Goal: Transaction & Acquisition: Book appointment/travel/reservation

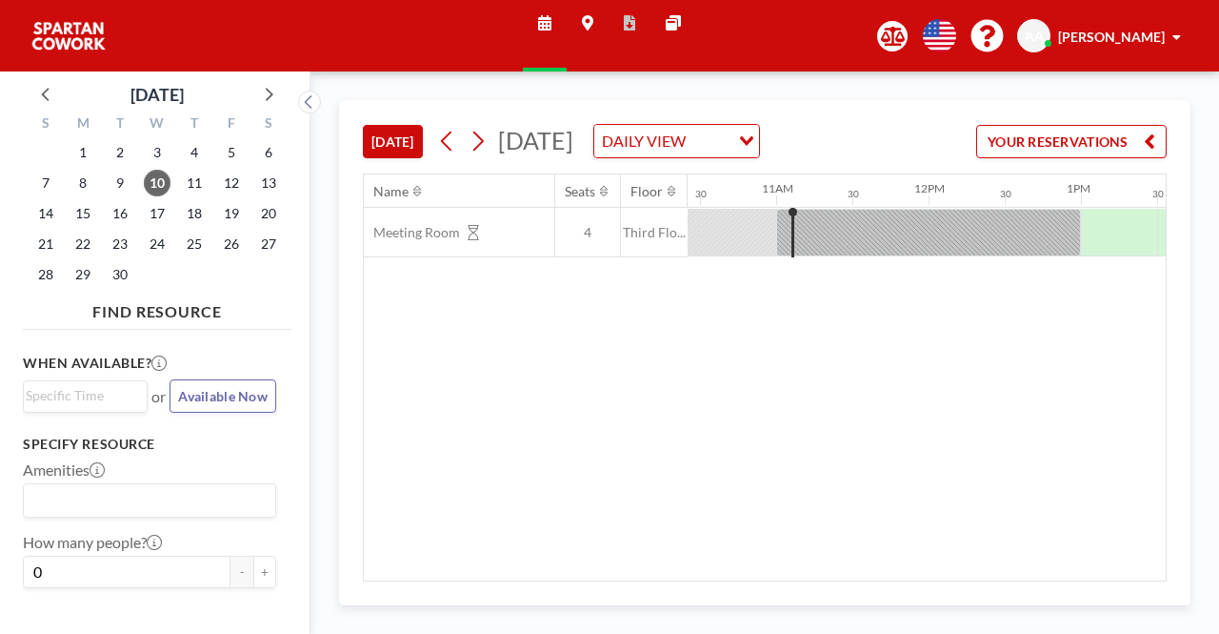
scroll to position [0, 1600]
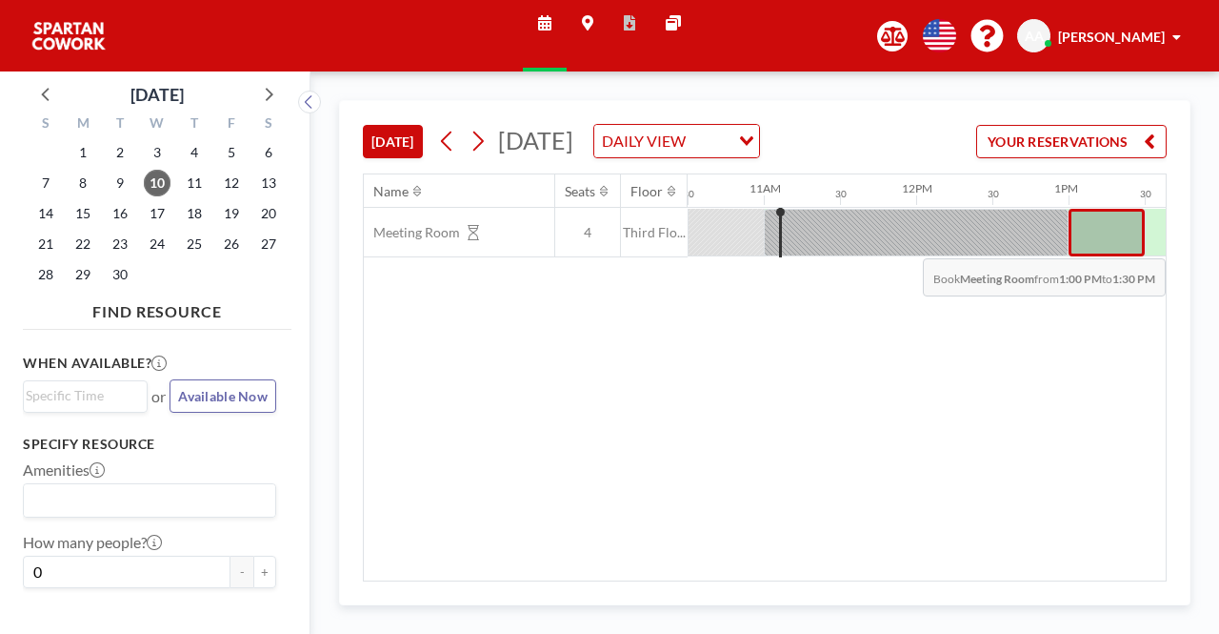
click at [1086, 256] on div at bounding box center [1107, 233] width 76 height 48
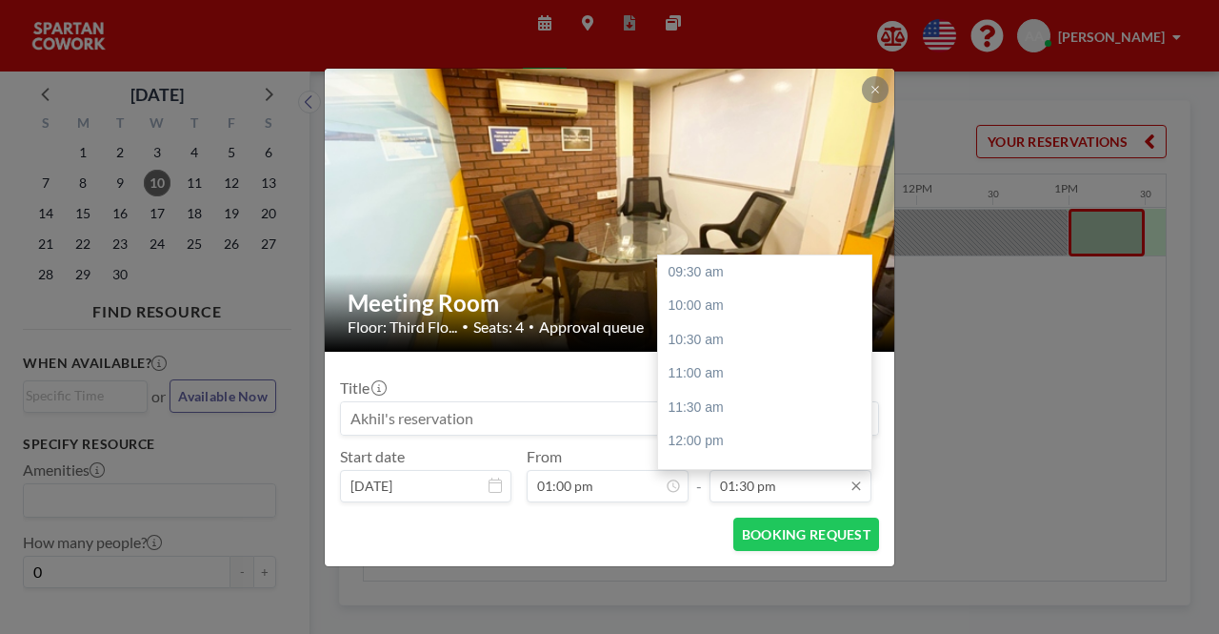
scroll to position [272, 0]
click at [711, 297] on div "02:00 pm" at bounding box center [769, 306] width 223 height 34
type input "02:00 pm"
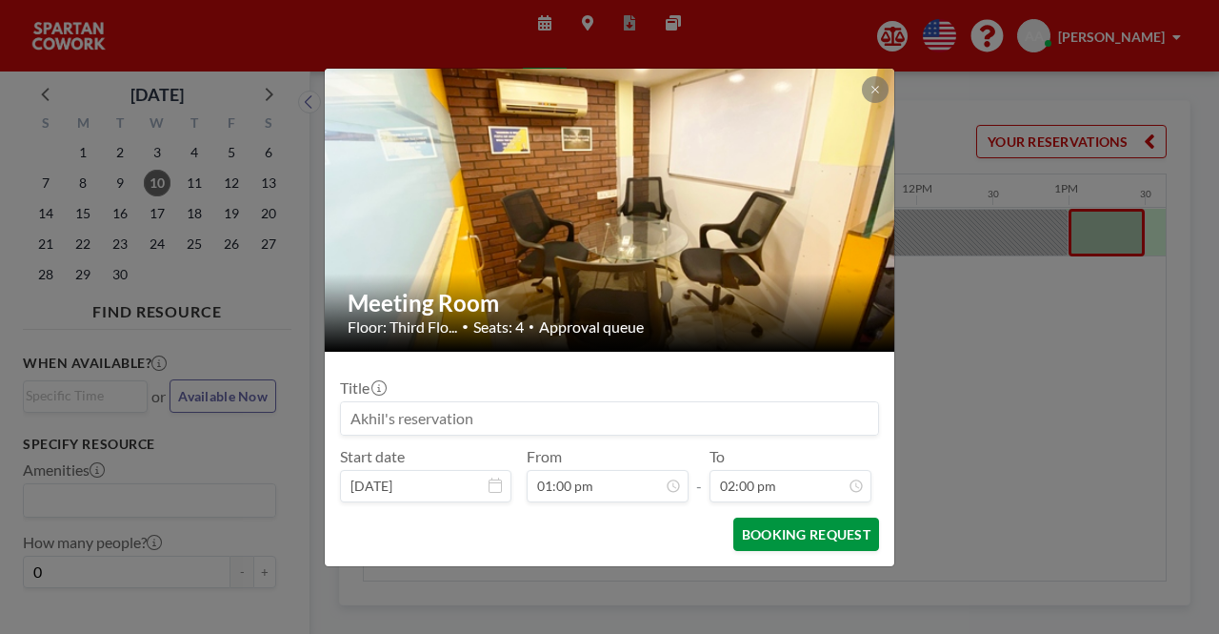
click at [784, 534] on button "BOOKING REQUEST" at bounding box center [807, 533] width 146 height 33
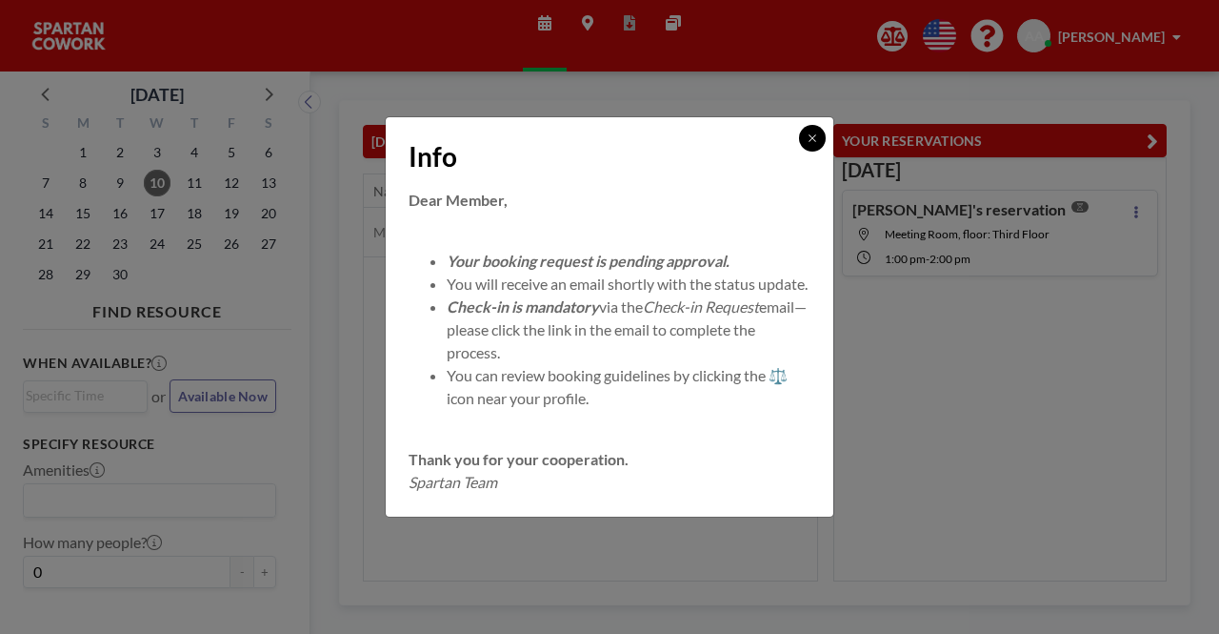
click at [818, 125] on button at bounding box center [812, 138] width 27 height 27
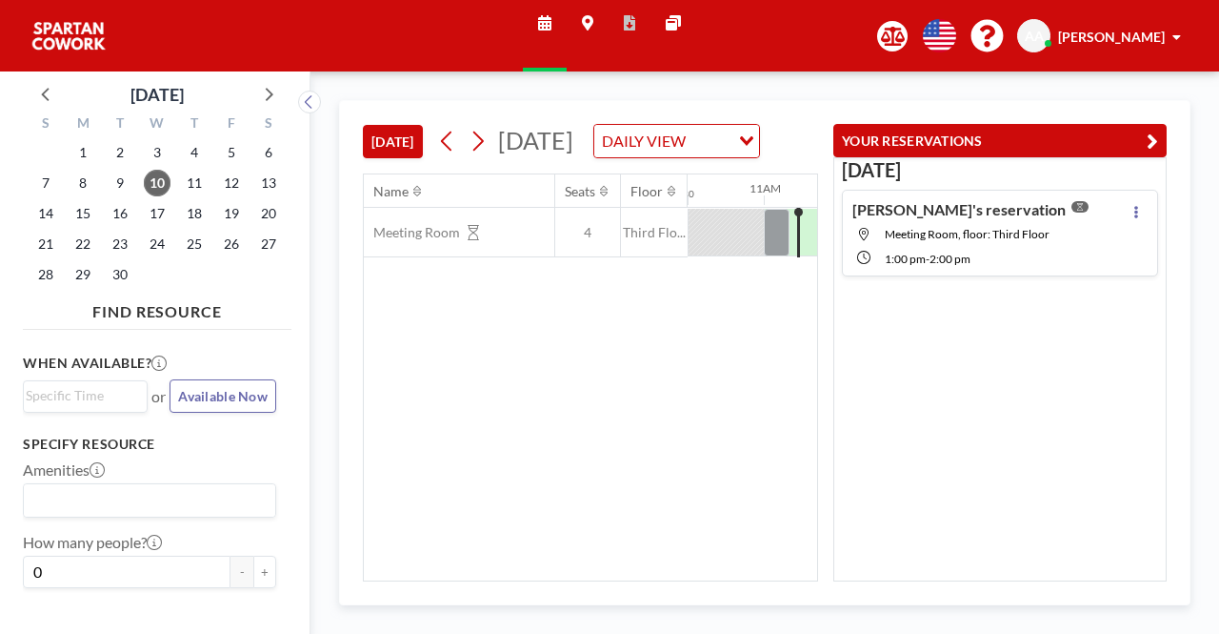
click at [720, 255] on div at bounding box center [726, 232] width 76 height 47
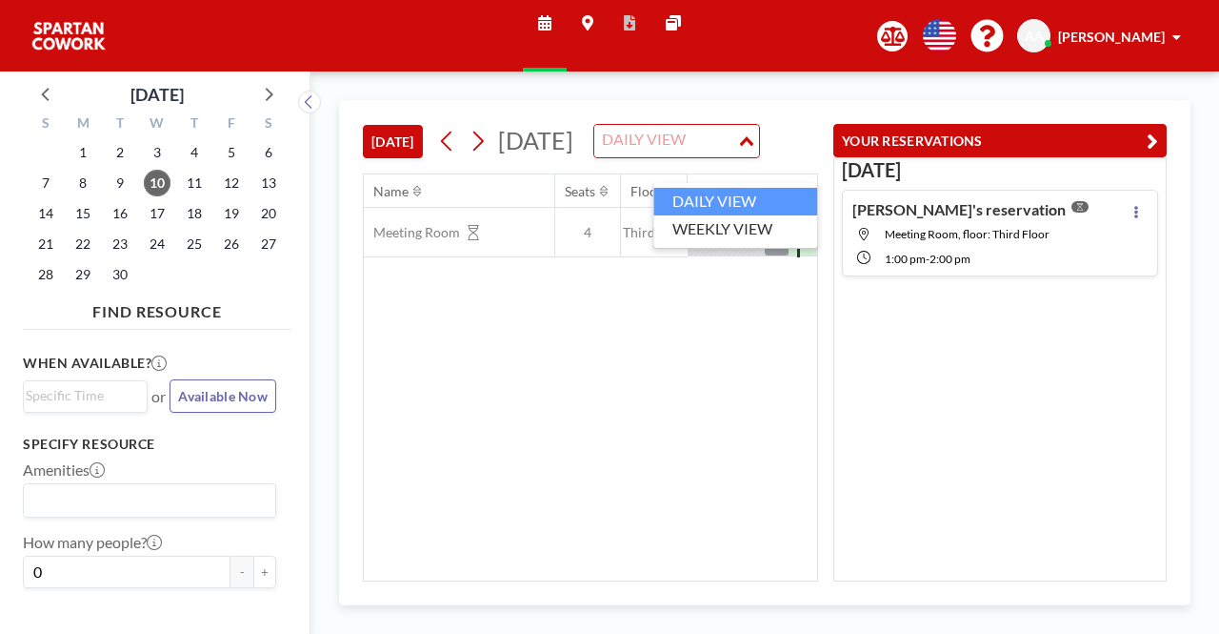
click at [708, 153] on div "DAILY VIEW" at bounding box center [665, 139] width 143 height 29
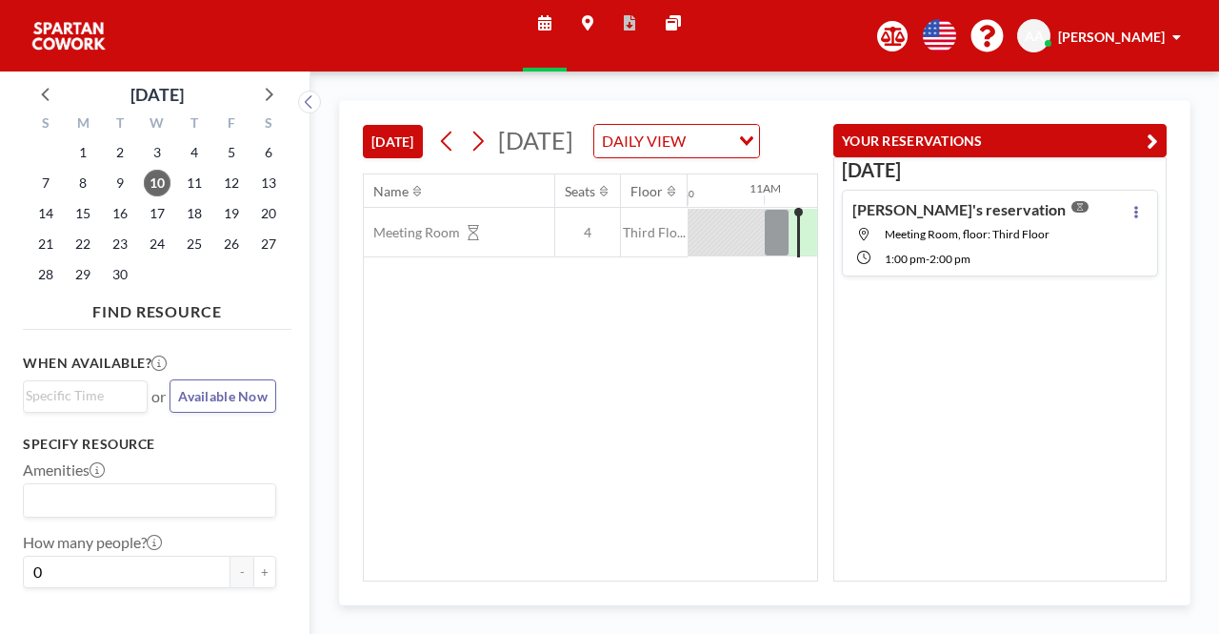
click at [709, 358] on div "Name Seats Floor 12AM 30 1AM 30 2AM 30 3AM 30 4AM 30 5AM 30 6AM 30 7AM 30 8AM 3…" at bounding box center [590, 377] width 453 height 406
click at [761, 255] on div at bounding box center [726, 232] width 76 height 47
click at [808, 256] on div at bounding box center [820, 233] width 39 height 48
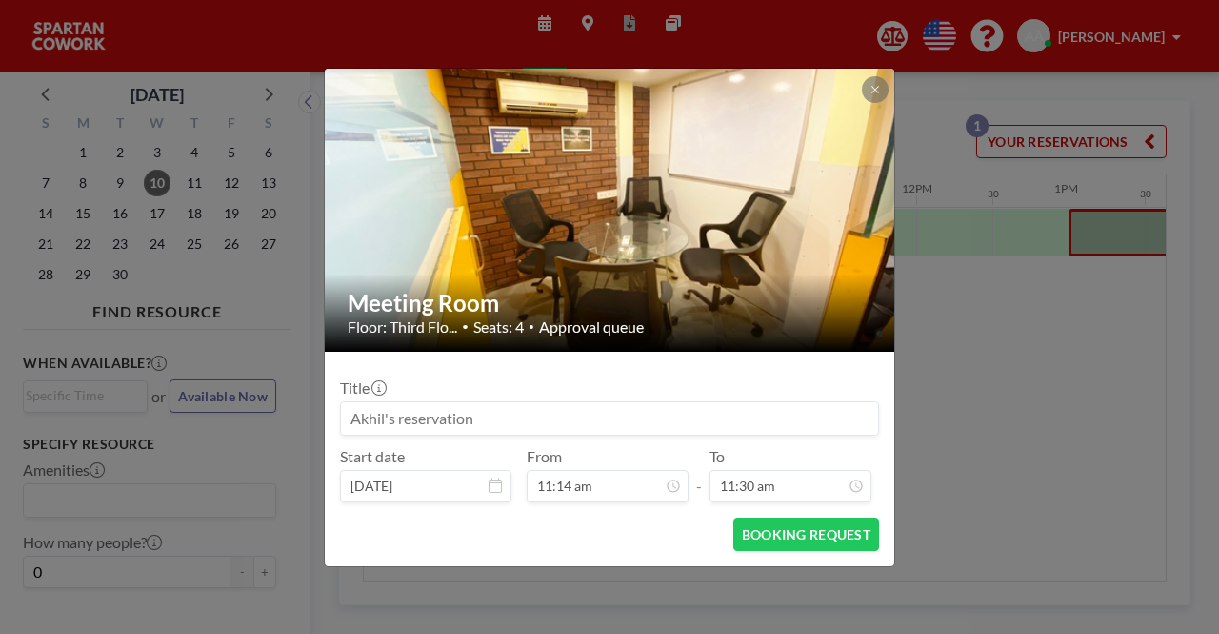
click at [945, 336] on div "Meeting Room Floor: Third Flo... • Seats: 4 • Approval queue Title Start date […" at bounding box center [609, 317] width 1219 height 634
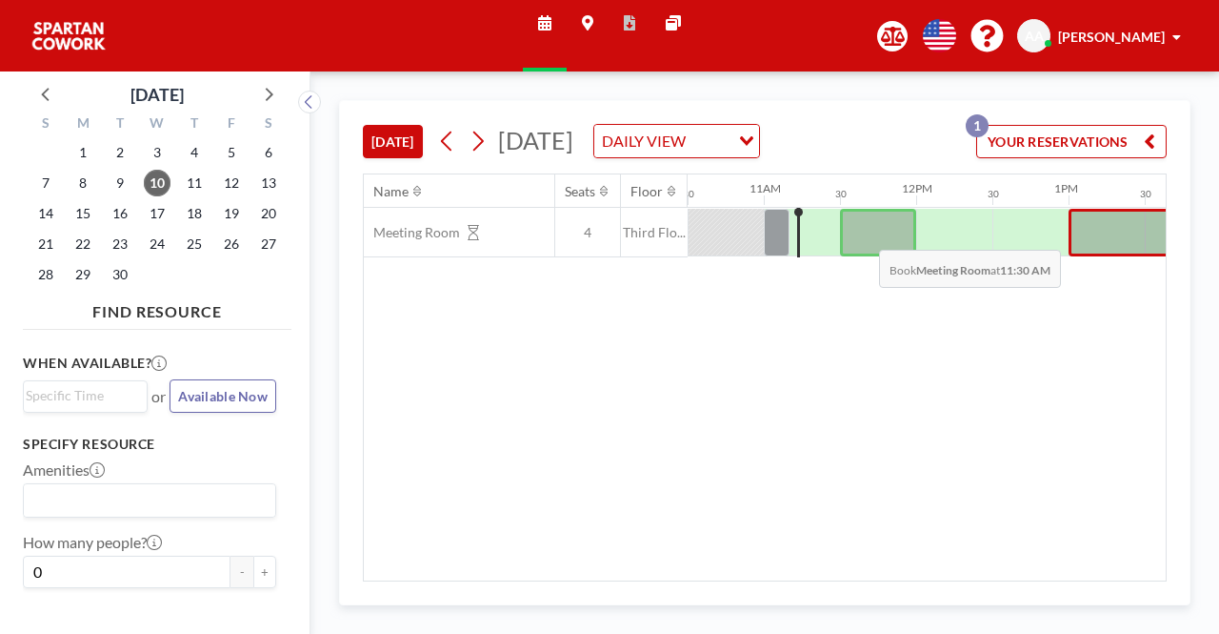
click at [864, 256] on div at bounding box center [878, 233] width 76 height 48
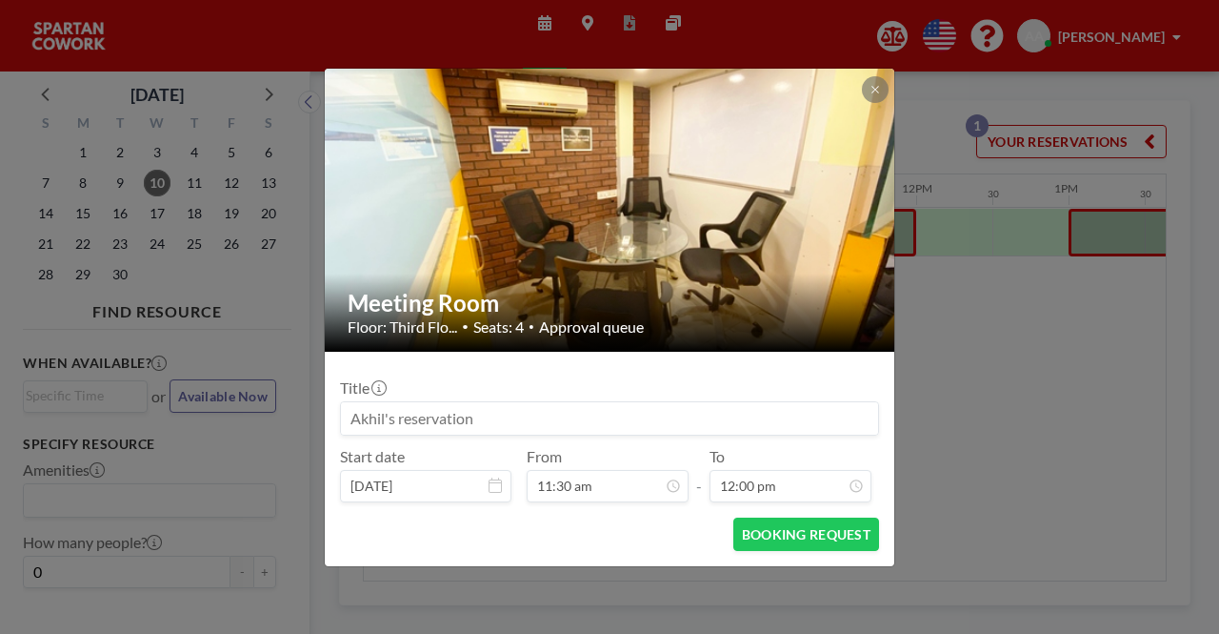
click at [1073, 342] on div "Meeting Room Floor: Third Flo... • Seats: 4 • Approval queue Title Start date […" at bounding box center [609, 317] width 1219 height 634
click at [909, 274] on div "Meeting Room Floor: Third Flo... • Seats: 4 • Approval queue Title Start date […" at bounding box center [609, 317] width 1219 height 634
